Goal: Use online tool/utility: Utilize a website feature to perform a specific function

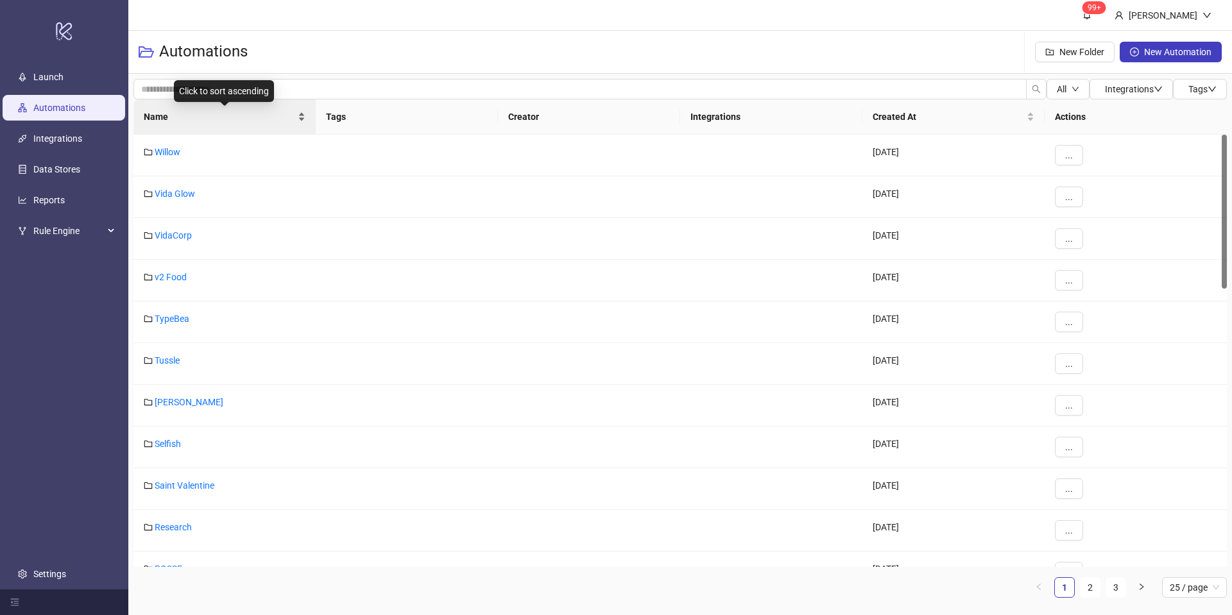
click at [305, 110] on div "Name" at bounding box center [225, 117] width 162 height 14
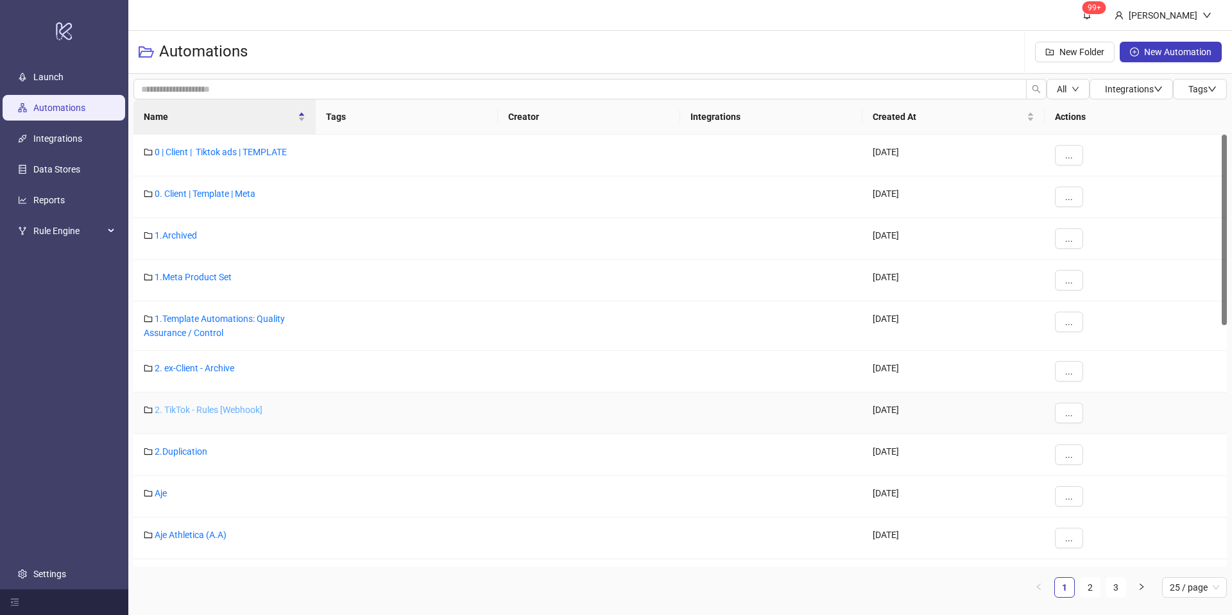
scroll to position [48, 0]
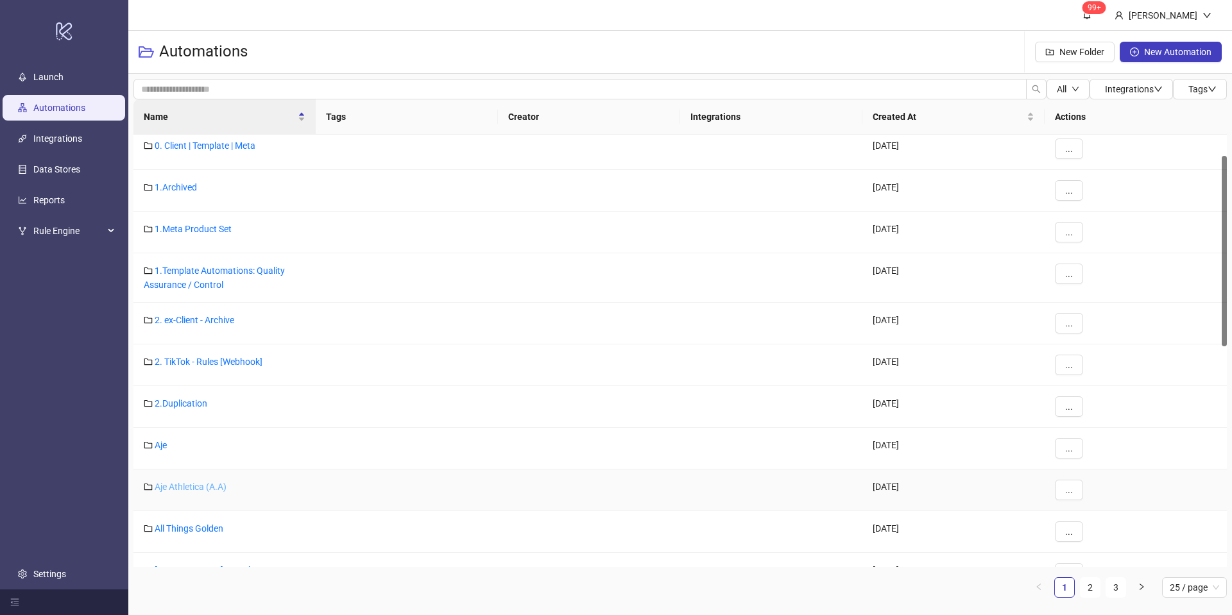
click at [183, 493] on div "Aje Athletica (A.A)" at bounding box center [224, 491] width 182 height 42
click at [186, 491] on link "Aje Athletica (A.A)" at bounding box center [191, 487] width 72 height 10
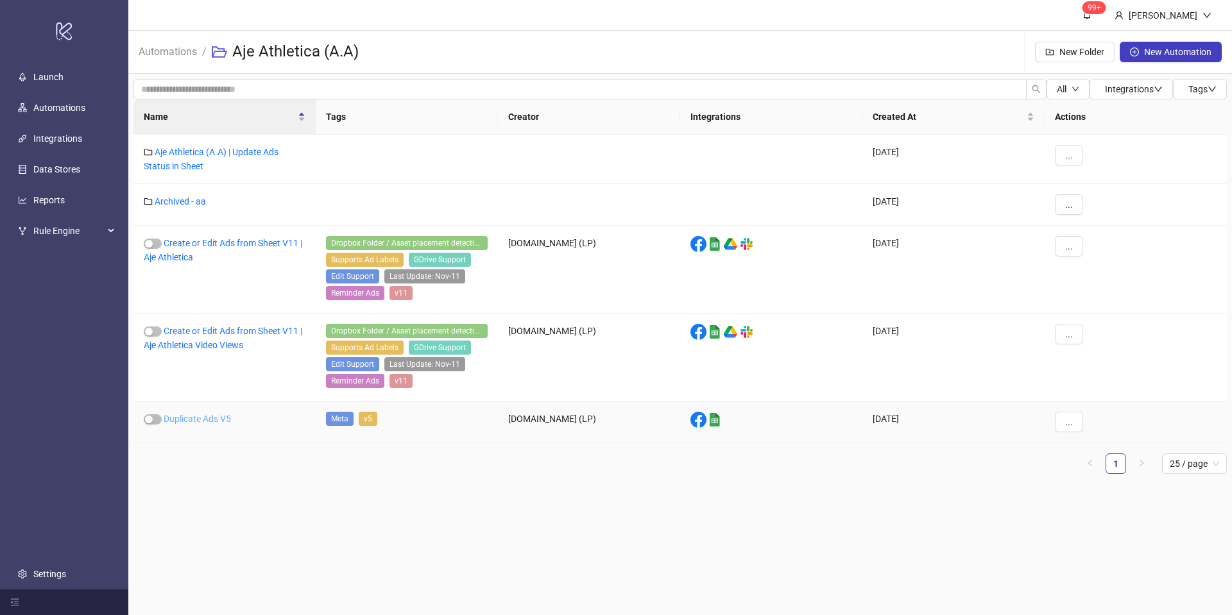
click at [200, 421] on link "Duplicate Ads V5" at bounding box center [197, 419] width 67 height 10
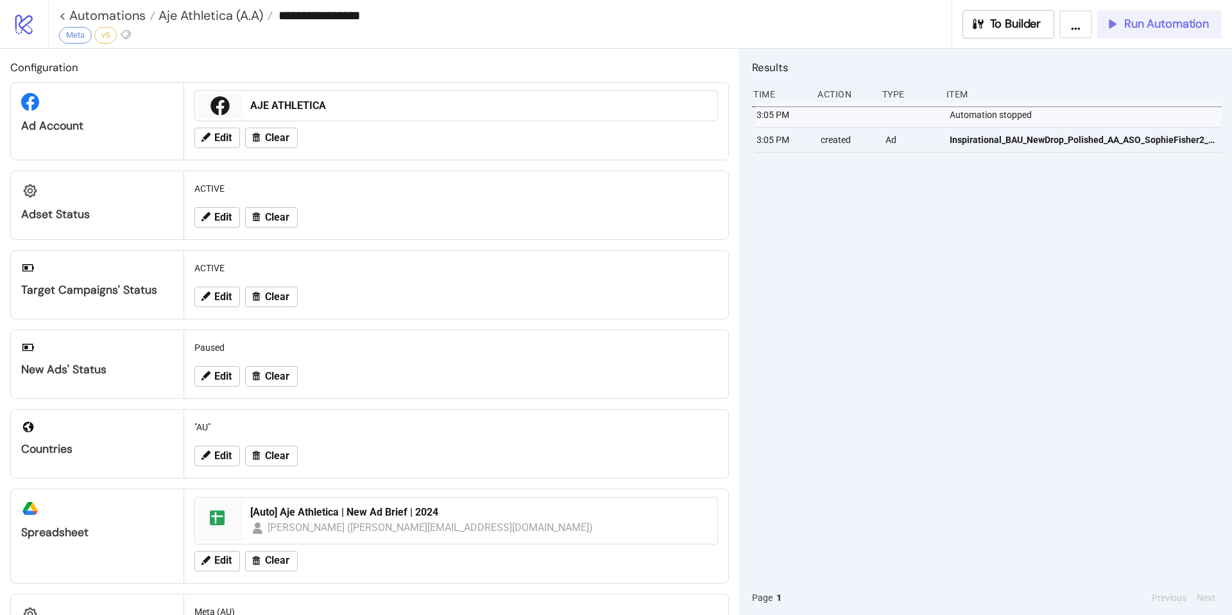
click at [1155, 17] on span "Run Automation" at bounding box center [1166, 24] width 85 height 15
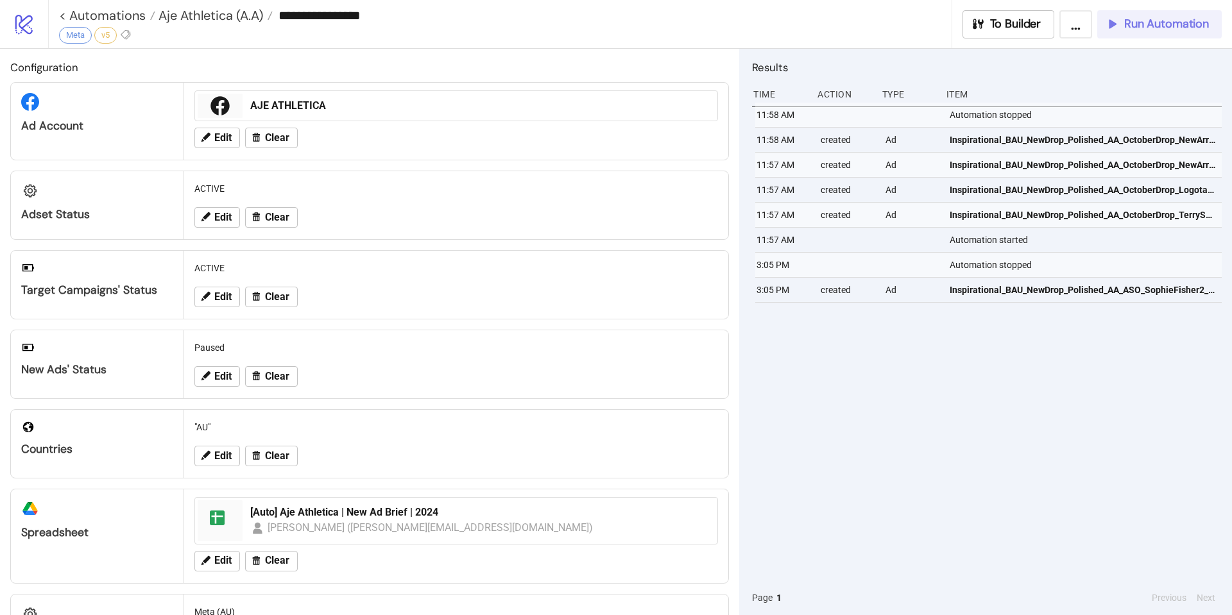
click at [1118, 30] on icon "button" at bounding box center [1112, 24] width 14 height 14
